Goal: Book appointment/travel/reservation

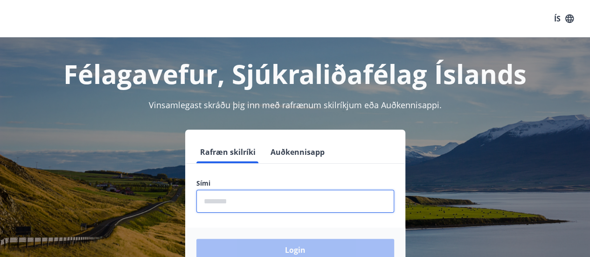
click at [303, 202] on input "phone" at bounding box center [295, 201] width 198 height 23
type input "********"
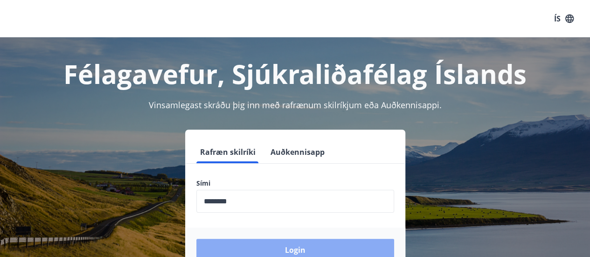
click at [352, 241] on button "Login" at bounding box center [295, 250] width 198 height 22
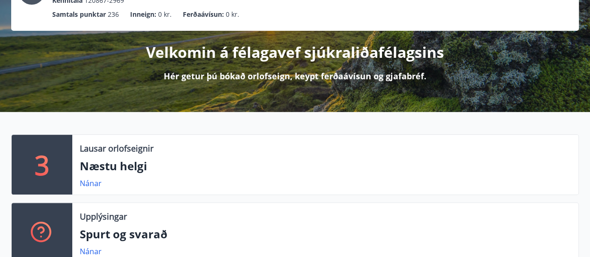
scroll to position [93, 0]
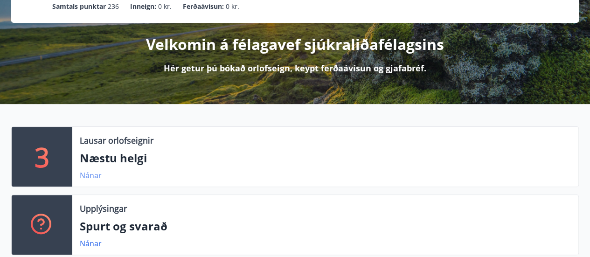
click at [81, 174] on link "Nánar" at bounding box center [91, 175] width 22 height 10
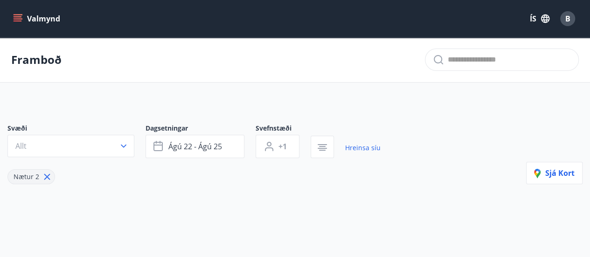
type input "*"
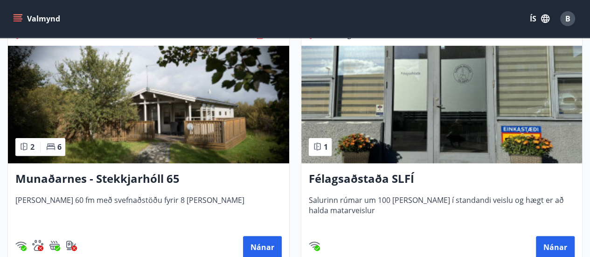
scroll to position [187, 0]
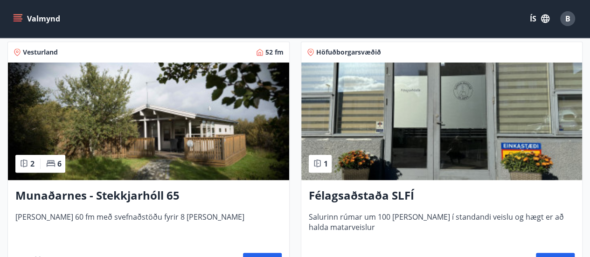
click at [145, 194] on h3 "Munaðarnes - Stekkjarhóll 65" at bounding box center [148, 195] width 266 height 17
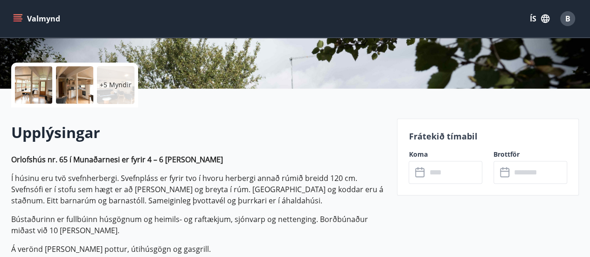
scroll to position [280, 0]
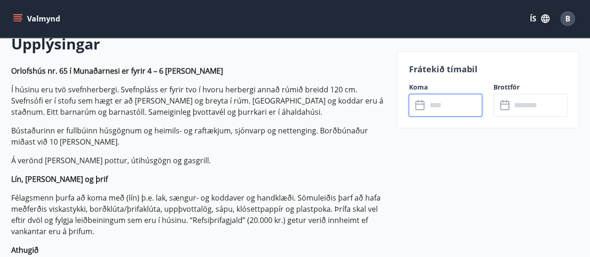
click at [456, 110] on input "text" at bounding box center [454, 105] width 56 height 23
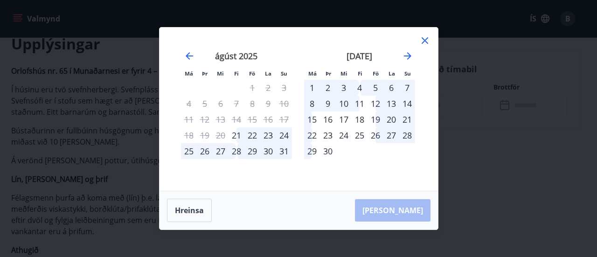
click at [424, 41] on icon at bounding box center [424, 40] width 1 height 1
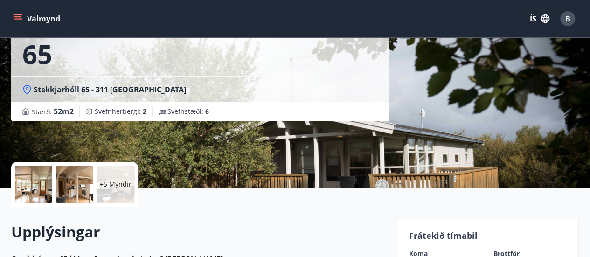
scroll to position [0, 0]
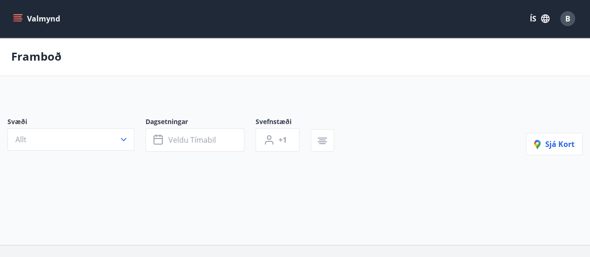
type input "*"
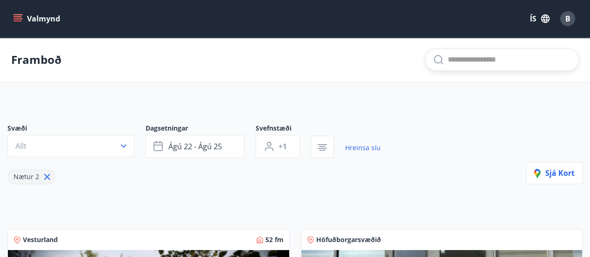
click at [473, 56] on input "text" at bounding box center [509, 59] width 123 height 15
type input "*****"
type input "*"
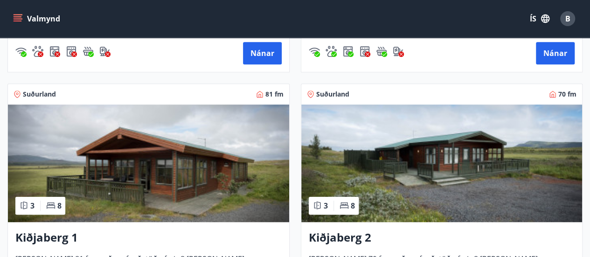
scroll to position [2051, 0]
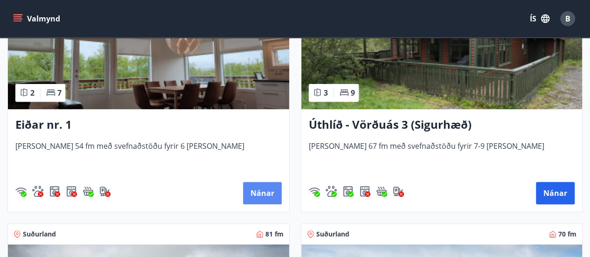
click at [256, 189] on button "Nánar" at bounding box center [262, 193] width 39 height 22
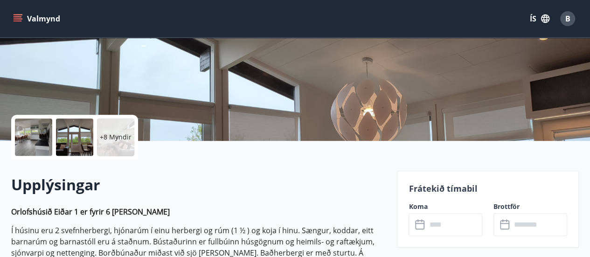
scroll to position [140, 0]
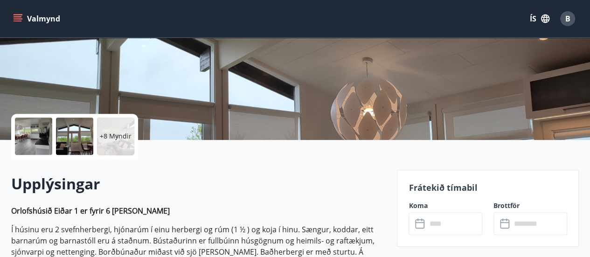
click at [456, 223] on input "text" at bounding box center [454, 223] width 56 height 23
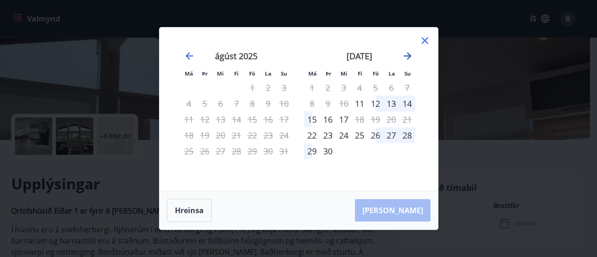
click at [406, 53] on icon "Move forward to switch to the next month." at bounding box center [407, 55] width 11 height 11
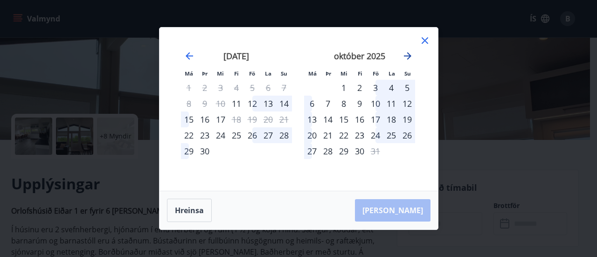
click at [406, 53] on icon "Move forward to switch to the next month." at bounding box center [407, 55] width 11 height 11
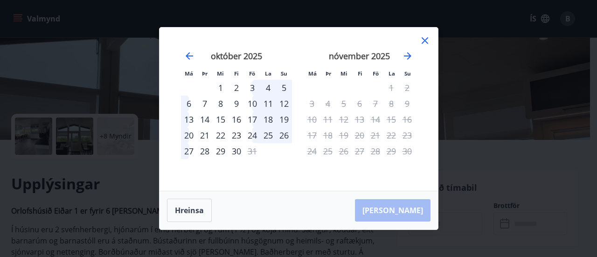
click at [424, 39] on icon at bounding box center [424, 40] width 11 height 11
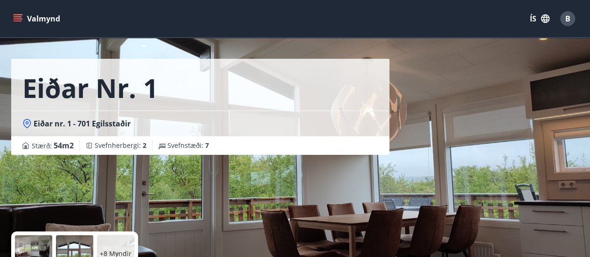
scroll to position [0, 0]
